Goal: Task Accomplishment & Management: Manage account settings

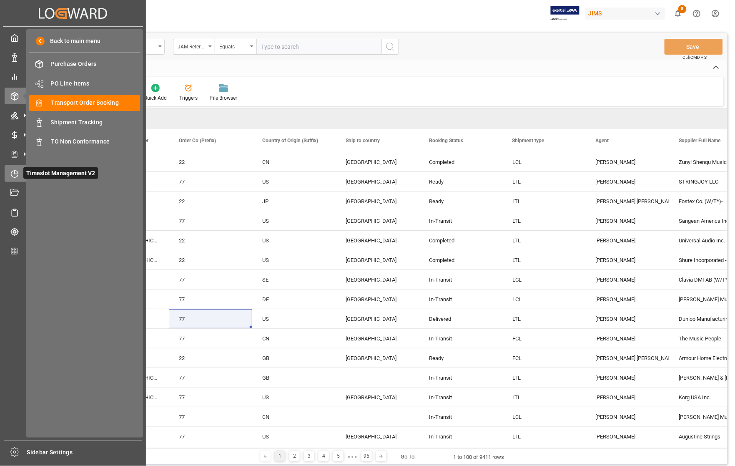
click at [14, 172] on icon at bounding box center [14, 174] width 8 height 8
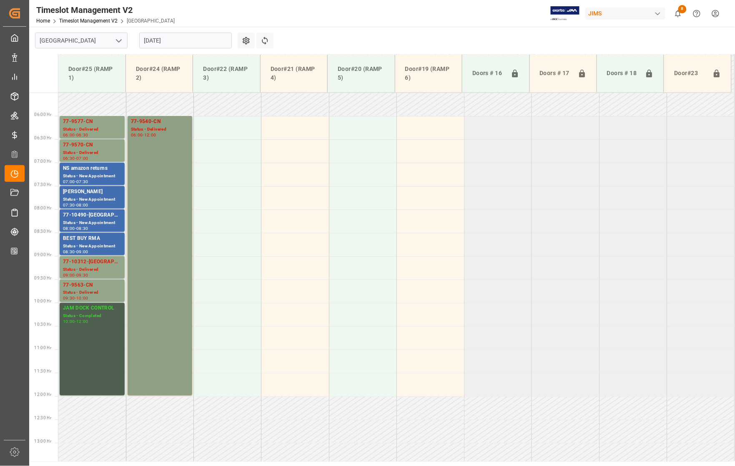
scroll to position [256, 0]
click at [92, 284] on div "77-9563-CN" at bounding box center [92, 285] width 58 height 8
click at [92, 147] on div "77-9570-CN" at bounding box center [92, 145] width 58 height 8
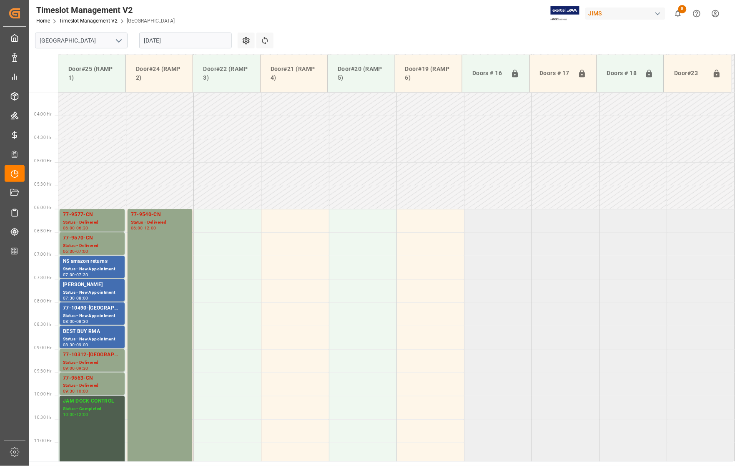
scroll to position [152, 0]
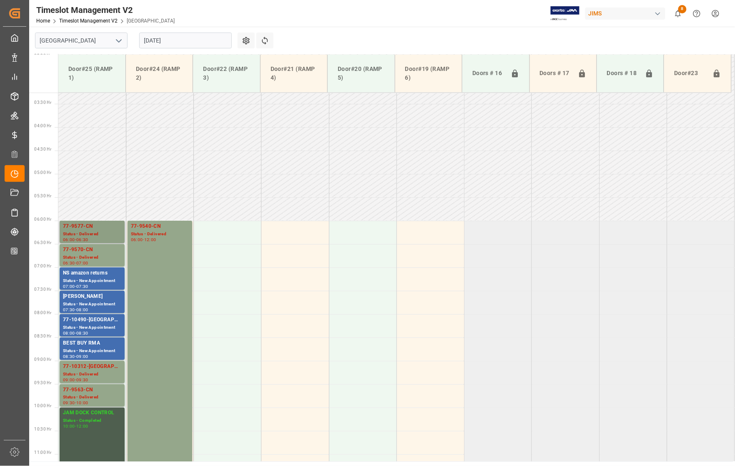
click at [88, 229] on div "77-9577-CN" at bounding box center [92, 226] width 58 height 8
click at [142, 228] on div "77-9540-CN" at bounding box center [160, 226] width 58 height 8
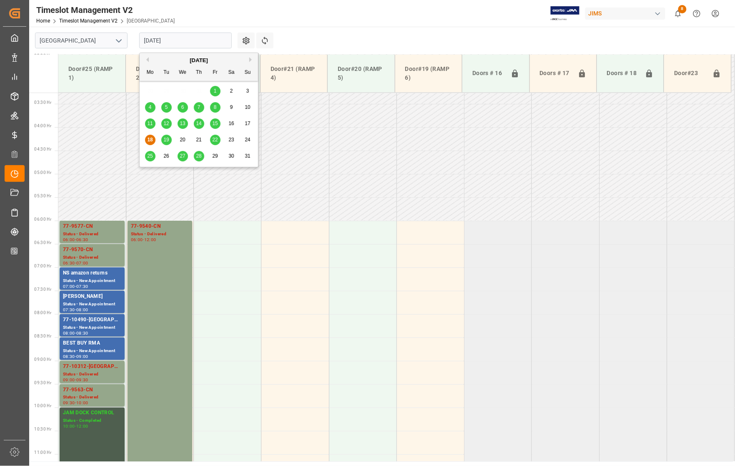
click at [167, 42] on input "[DATE]" at bounding box center [185, 41] width 93 height 16
click at [213, 123] on span "15" at bounding box center [214, 124] width 5 height 6
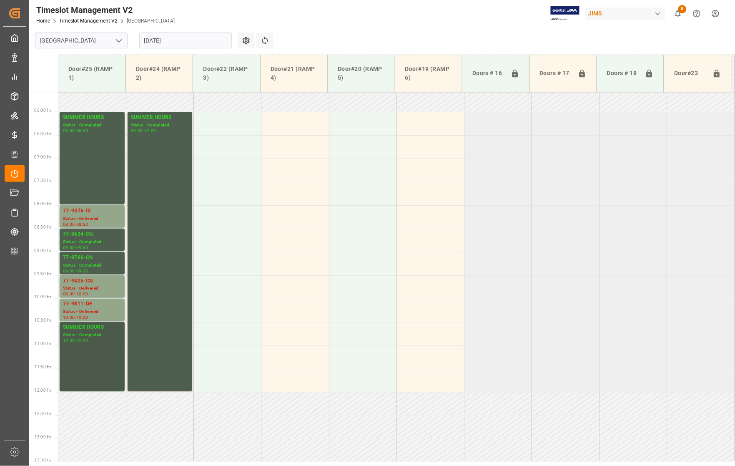
scroll to position [256, 0]
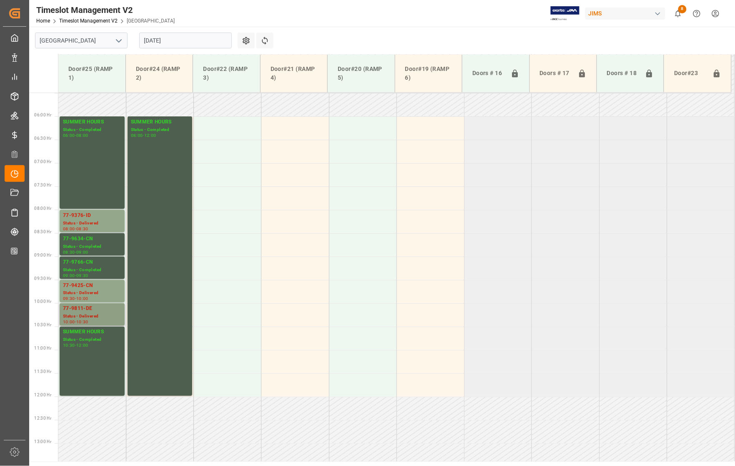
click at [84, 309] on div "77-9811-DE" at bounding box center [92, 309] width 58 height 8
click at [85, 264] on div "77-9766-CN" at bounding box center [92, 262] width 58 height 8
click at [88, 240] on div "77-9634-CN" at bounding box center [92, 239] width 58 height 8
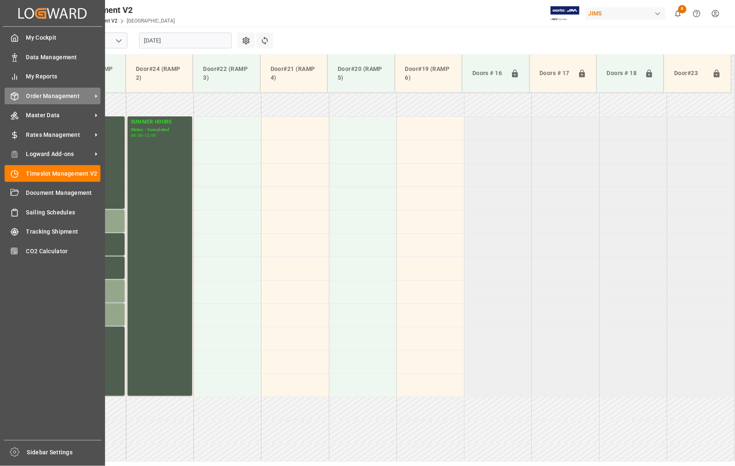
click at [38, 96] on span "Order Management" at bounding box center [59, 96] width 66 height 9
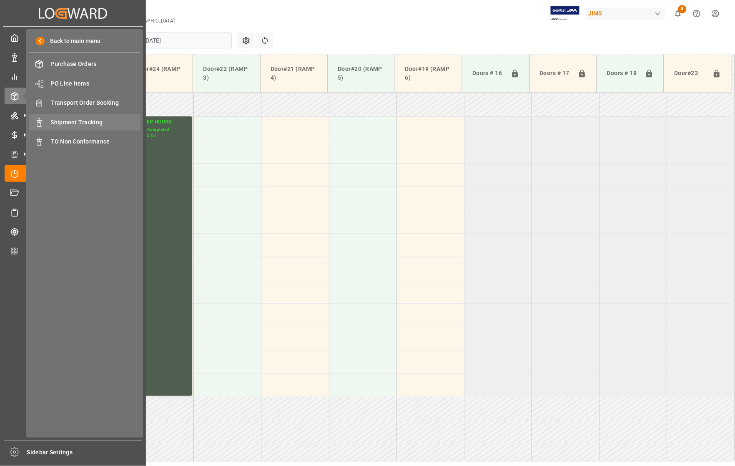
click at [85, 117] on div "Shipment Tracking Shipment Tracking" at bounding box center [84, 122] width 111 height 16
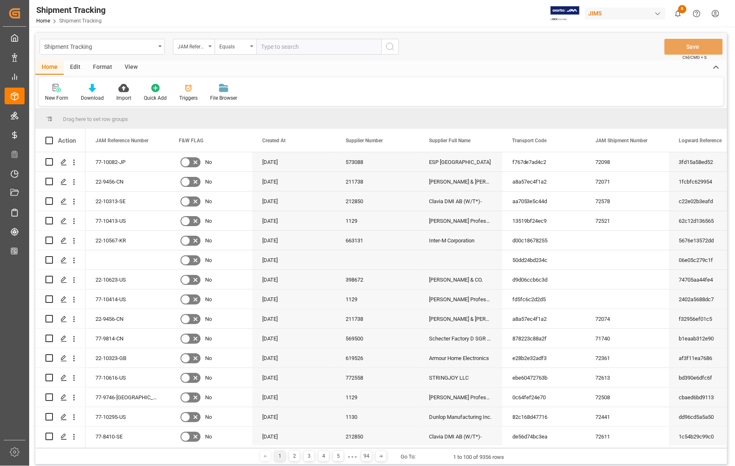
click at [306, 47] on input "text" at bounding box center [318, 47] width 125 height 16
type input "77-9766-CN"
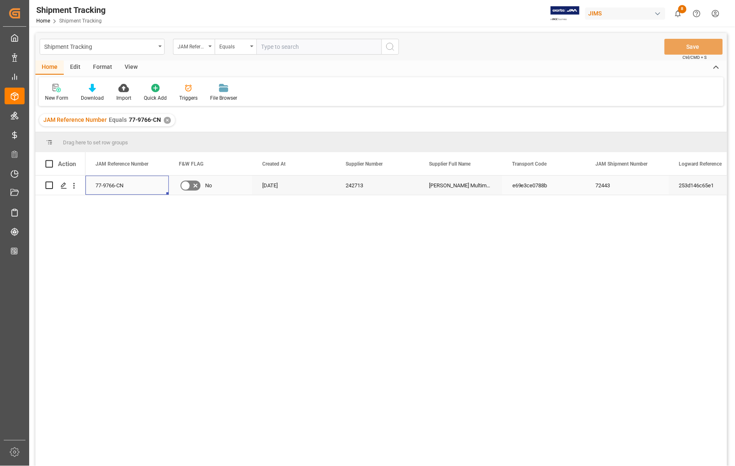
click at [107, 186] on div "77-9766-CN" at bounding box center [126, 185] width 83 height 19
click at [65, 188] on icon "Press SPACE to select this row." at bounding box center [63, 185] width 7 height 7
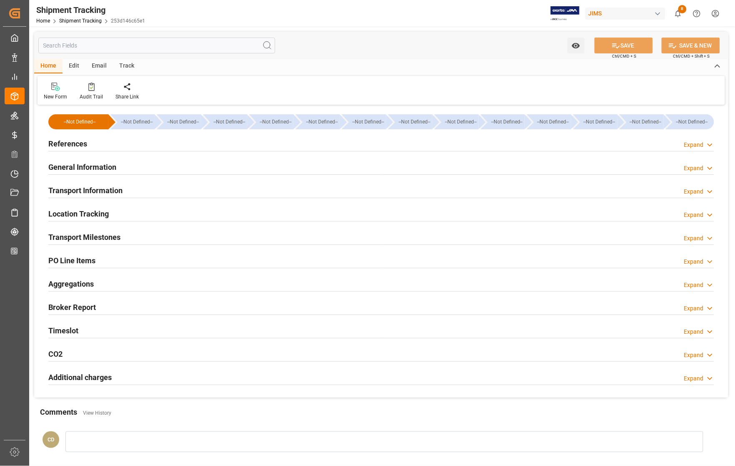
type input "[DATE]"
click at [67, 144] on h2 "References" at bounding box center [67, 143] width 39 height 11
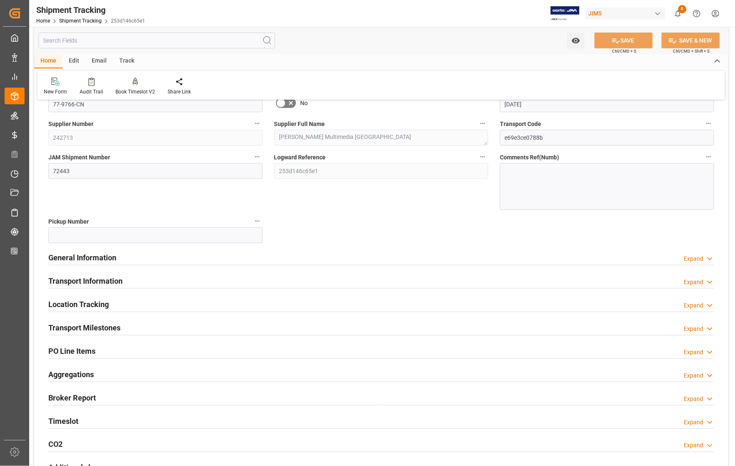
scroll to position [104, 0]
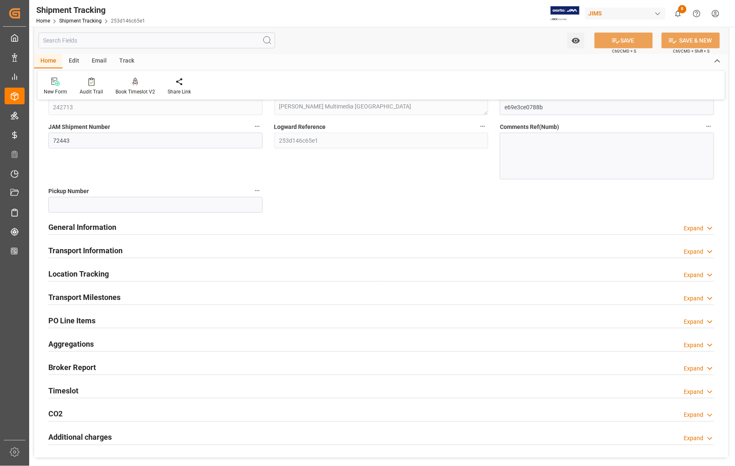
click at [80, 296] on h2 "Transport Milestones" at bounding box center [84, 296] width 72 height 11
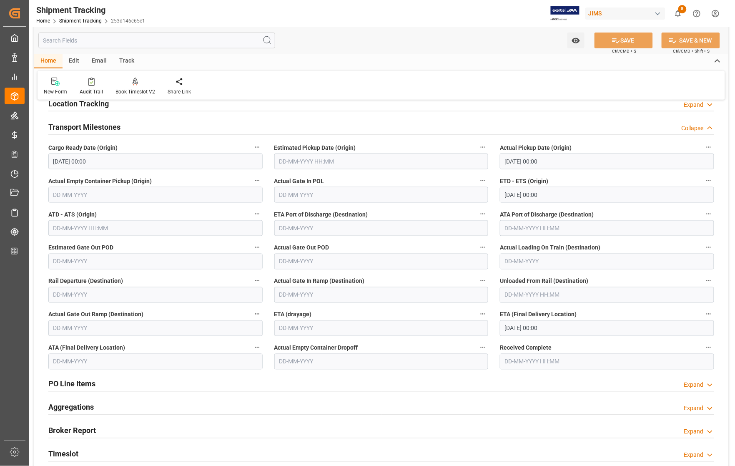
scroll to position [417, 0]
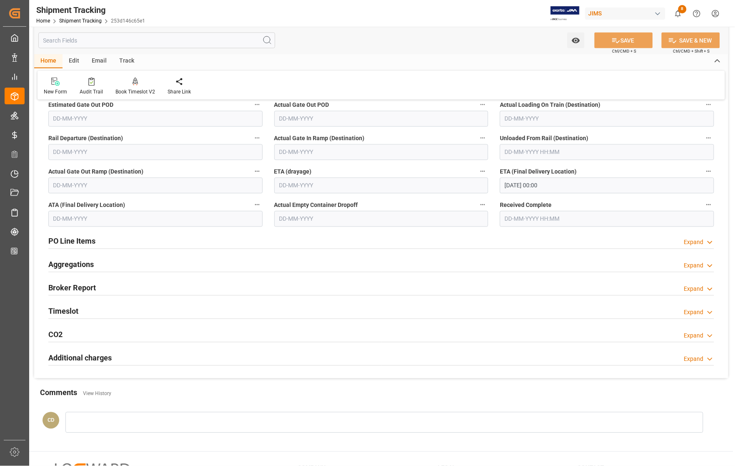
click at [86, 217] on input "text" at bounding box center [155, 219] width 214 height 16
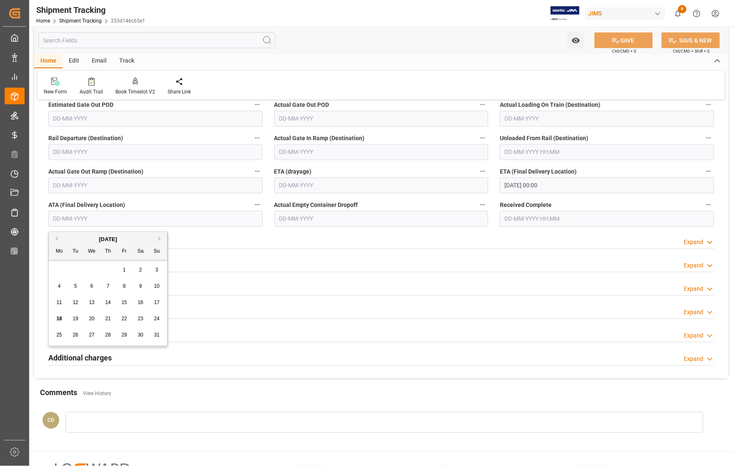
click at [124, 304] on span "15" at bounding box center [123, 302] width 5 height 6
type input "[DATE]"
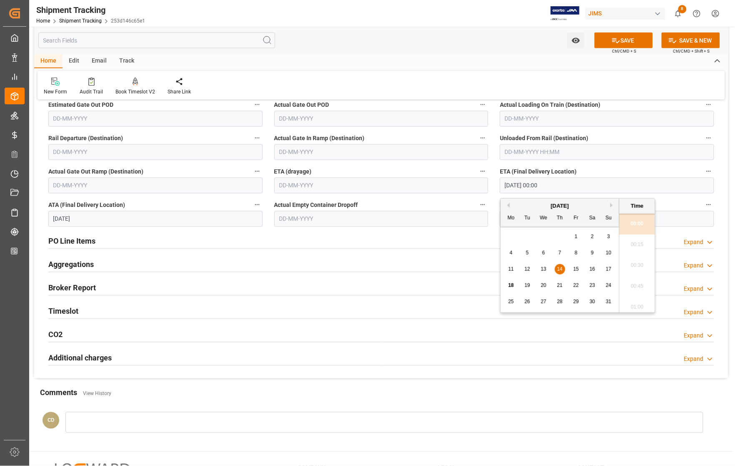
click at [537, 188] on input "[DATE] 00:00" at bounding box center [607, 186] width 214 height 16
click at [578, 267] on div "15" at bounding box center [576, 269] width 10 height 10
type input "[DATE] 00:00"
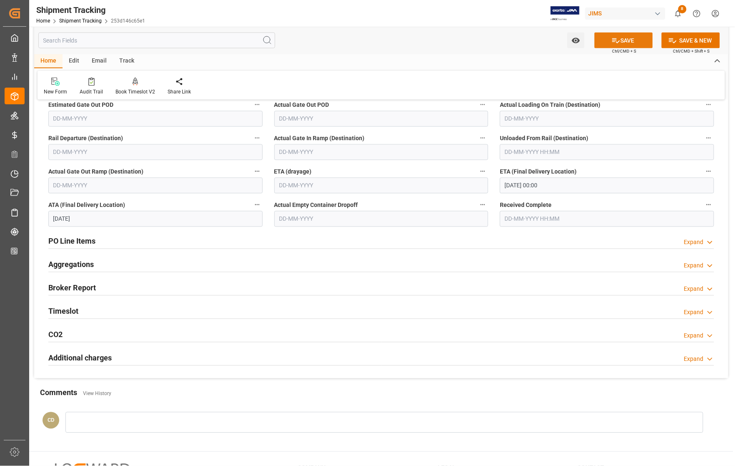
click at [623, 40] on button "SAVE" at bounding box center [624, 41] width 58 height 16
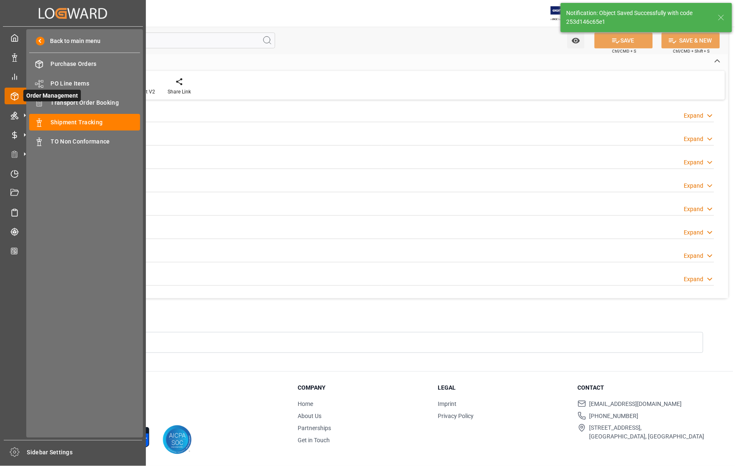
scroll to position [19, 0]
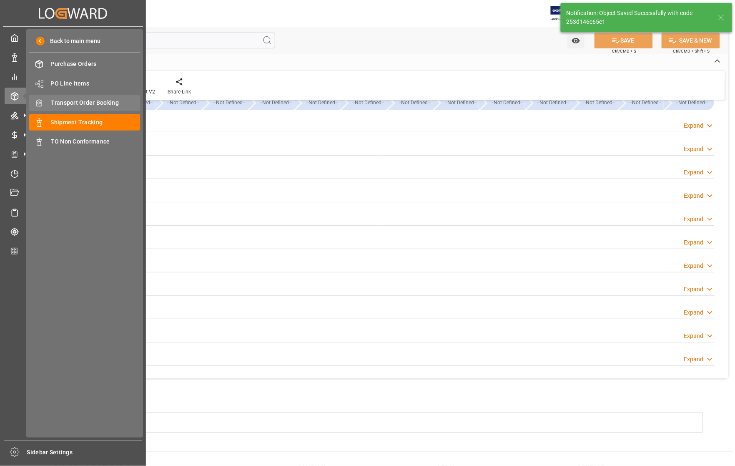
click at [71, 101] on span "Transport Order Booking" at bounding box center [96, 102] width 90 height 9
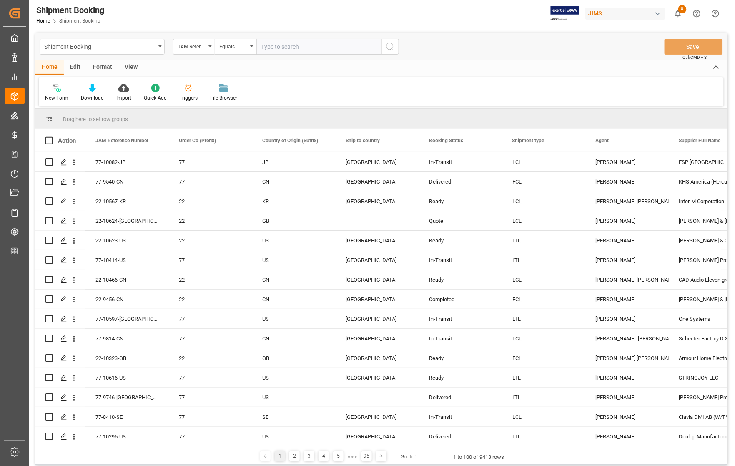
click at [295, 44] on input "text" at bounding box center [318, 47] width 125 height 16
type input "77-9766-CN"
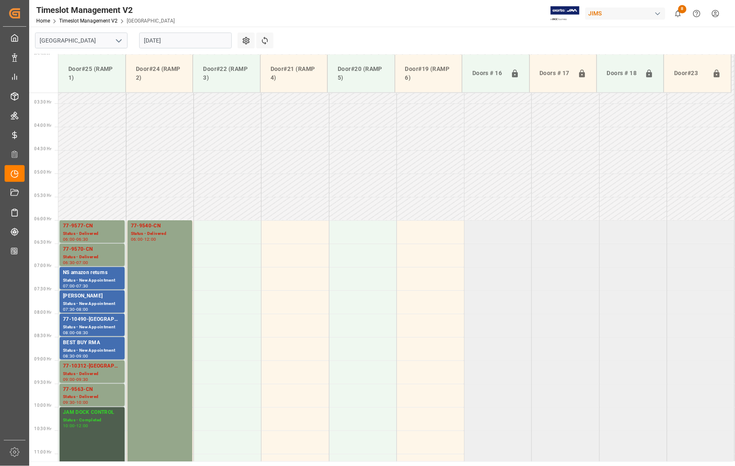
scroll to position [152, 0]
click at [193, 44] on input "[DATE]" at bounding box center [185, 41] width 93 height 16
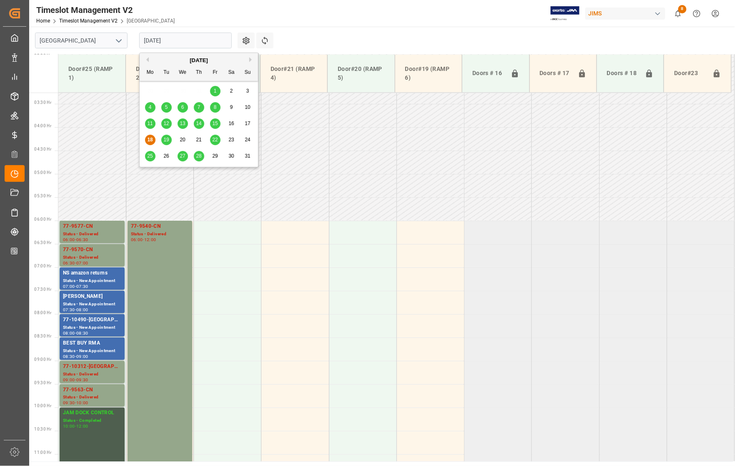
click at [216, 124] on span "15" at bounding box center [214, 124] width 5 height 6
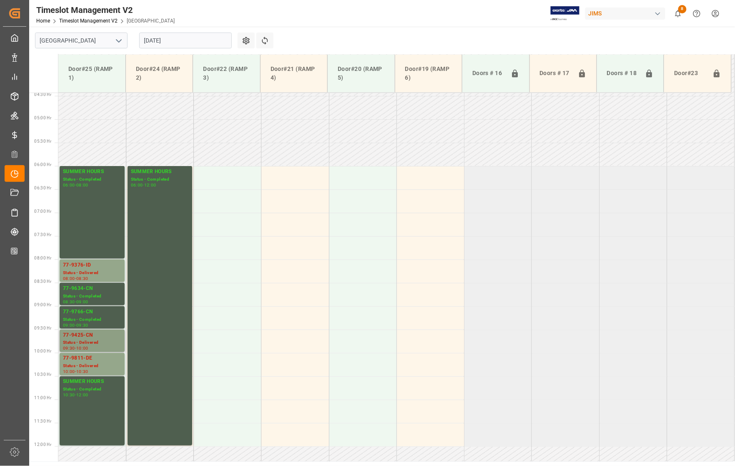
scroll to position [204, 0]
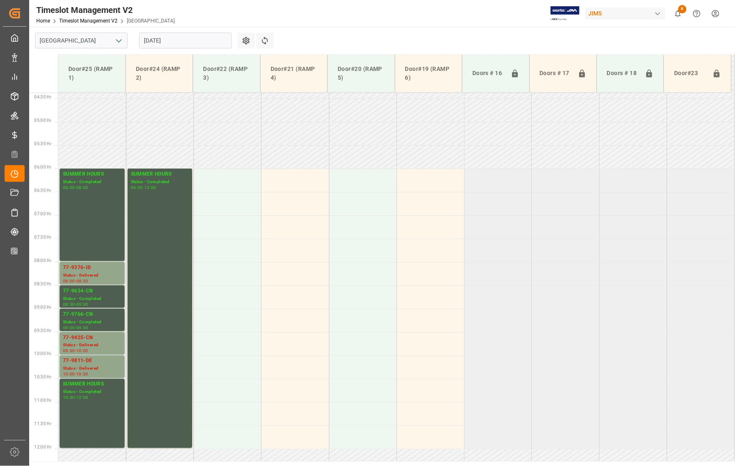
click at [184, 40] on input "[DATE]" at bounding box center [185, 41] width 93 height 16
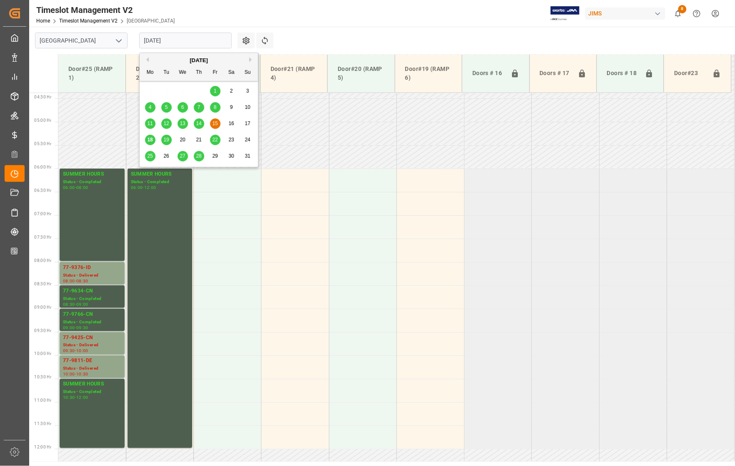
click at [165, 139] on span "19" at bounding box center [165, 140] width 5 height 6
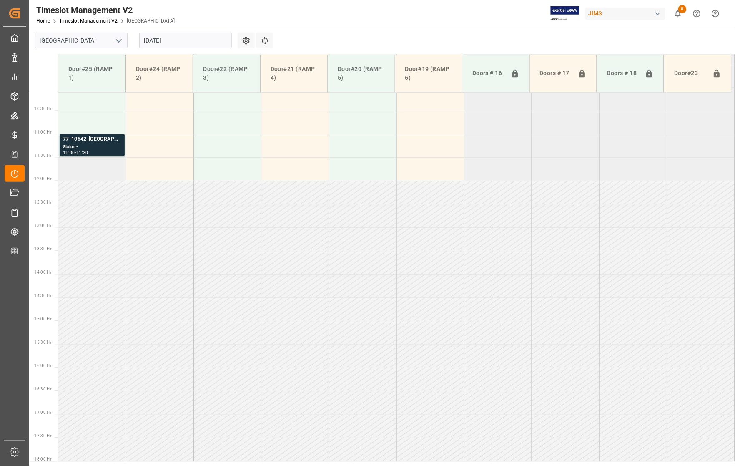
scroll to position [413, 0]
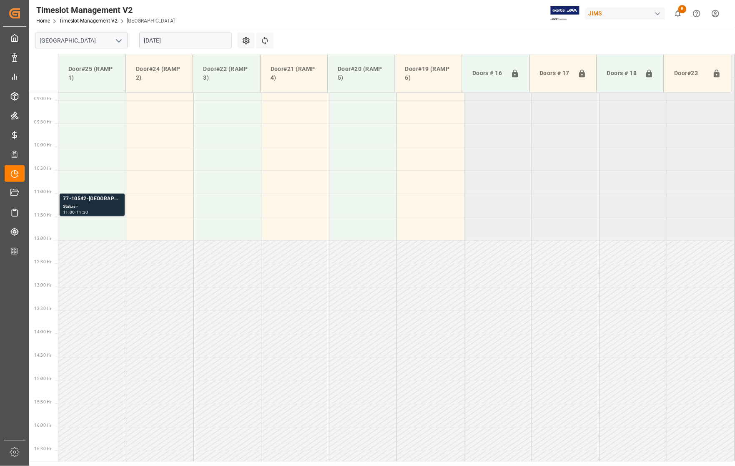
click at [84, 197] on div "77-10542-[GEOGRAPHIC_DATA]" at bounding box center [92, 199] width 58 height 8
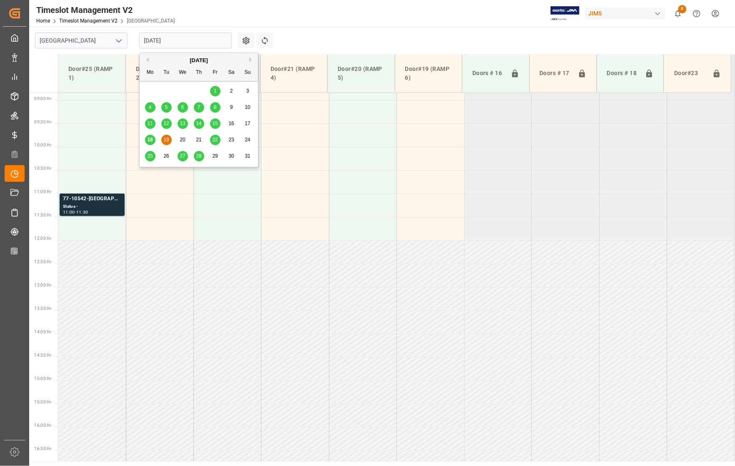
click at [213, 40] on input "19-08-2025" at bounding box center [185, 41] width 93 height 16
click at [216, 138] on span "22" at bounding box center [214, 140] width 5 height 6
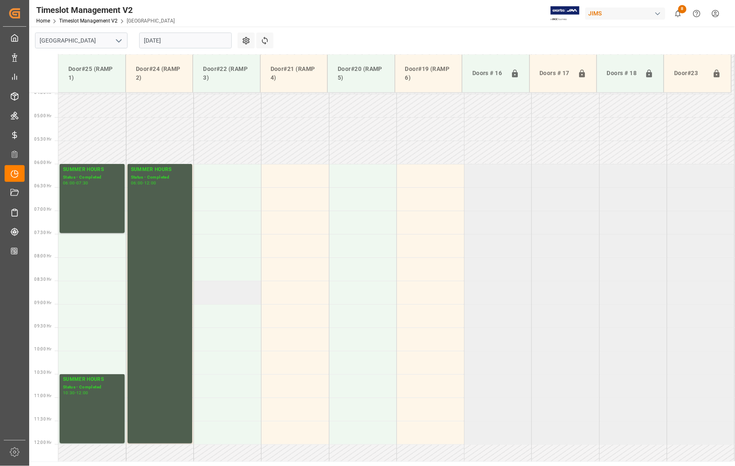
scroll to position [204, 0]
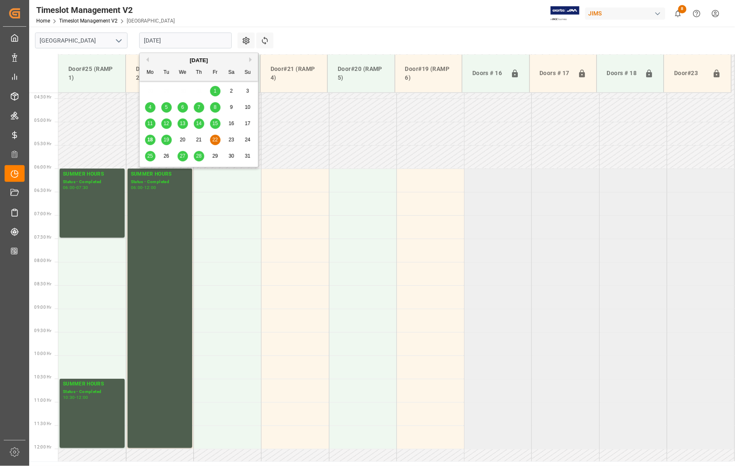
click at [208, 37] on input "22-08-2025" at bounding box center [185, 41] width 93 height 16
click at [148, 154] on span "25" at bounding box center [149, 156] width 5 height 6
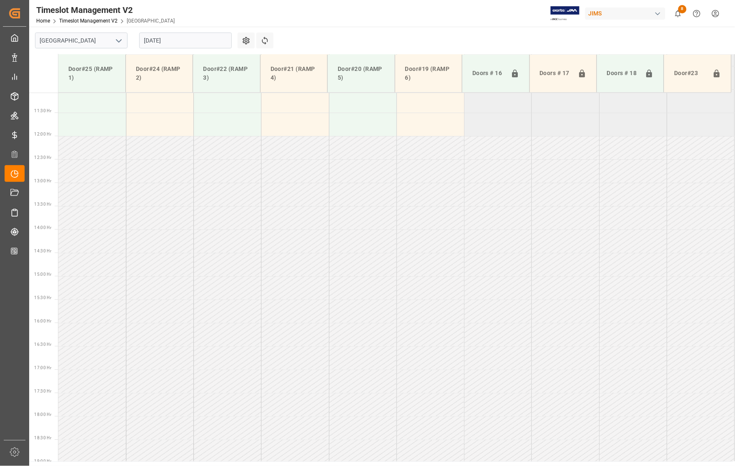
scroll to position [361, 0]
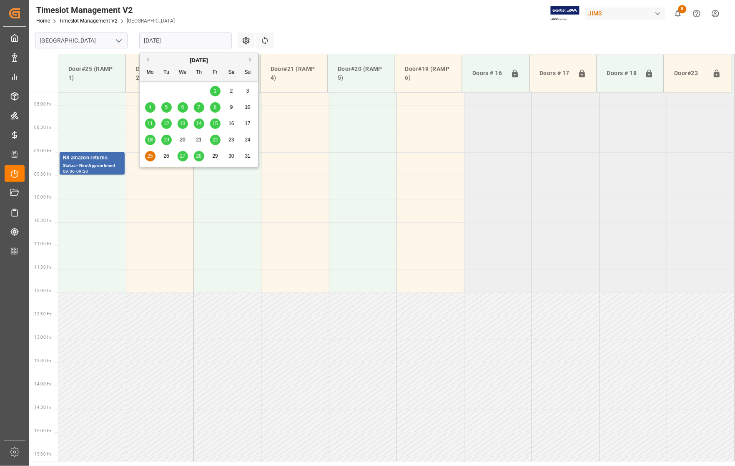
click at [178, 40] on input "25-08-2025" at bounding box center [185, 41] width 93 height 16
click at [182, 156] on span "27" at bounding box center [182, 156] width 5 height 6
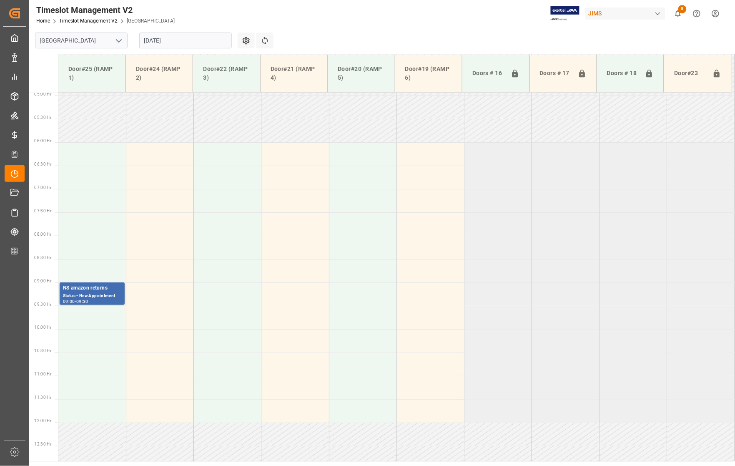
scroll to position [152, 0]
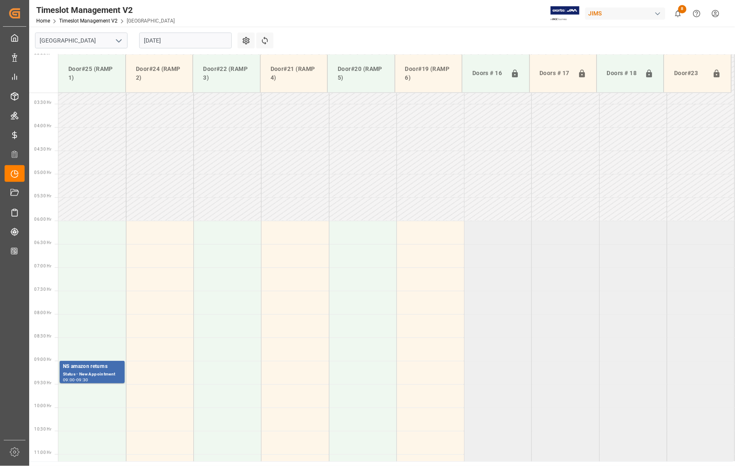
click at [186, 38] on input "27-08-2025" at bounding box center [185, 41] width 93 height 16
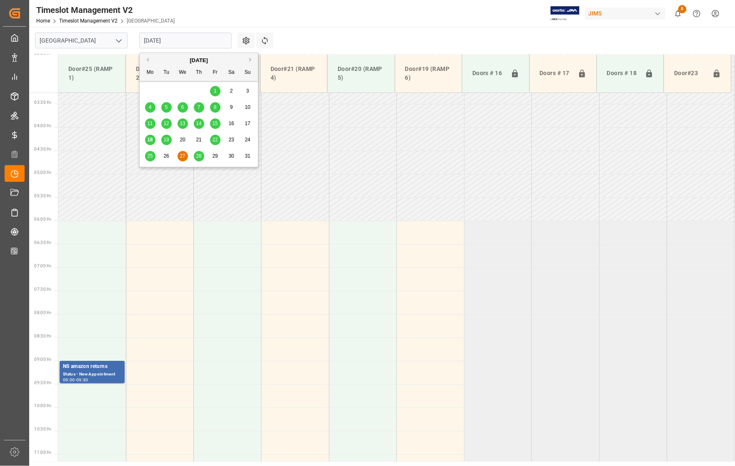
click at [149, 140] on span "18" at bounding box center [149, 140] width 5 height 6
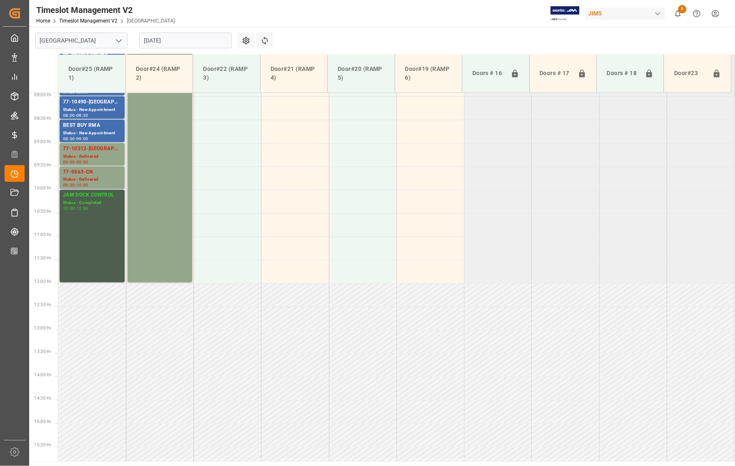
scroll to position [361, 0]
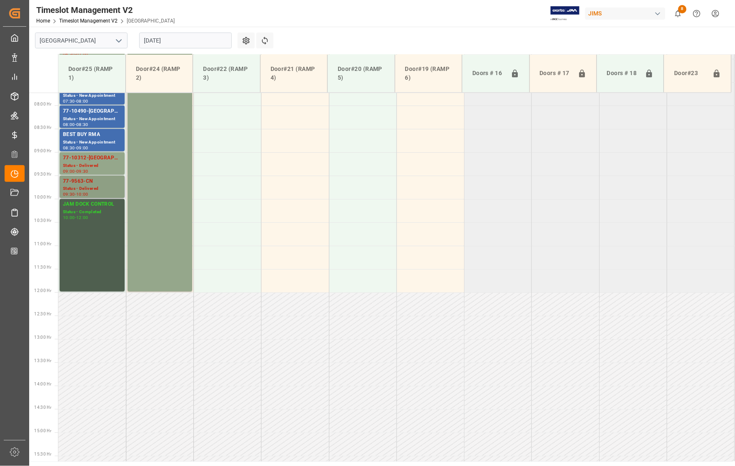
click at [72, 180] on div "77-9563-CN" at bounding box center [92, 181] width 58 height 8
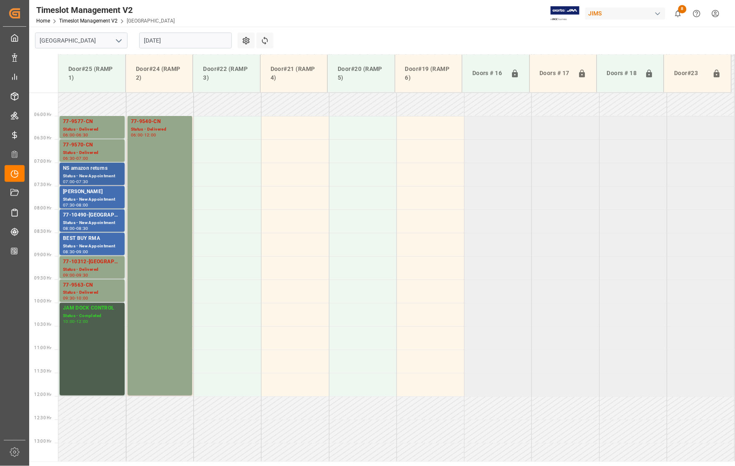
scroll to position [256, 0]
click at [75, 216] on div "77-10490-[GEOGRAPHIC_DATA]" at bounding box center [92, 215] width 58 height 8
